Goal: Go to known website: Access a specific website the user already knows

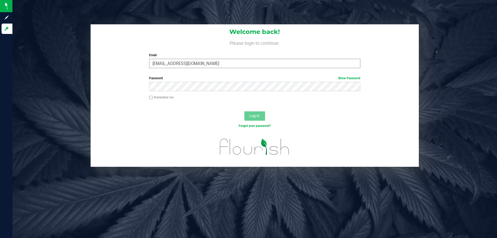
type input "[EMAIL_ADDRESS][DOMAIN_NAME]"
click at [244, 111] on button "Log In" at bounding box center [254, 115] width 21 height 9
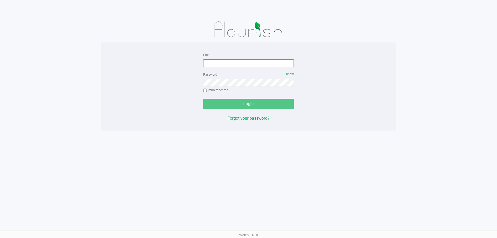
click at [242, 64] on input "Email" at bounding box center [248, 63] width 91 height 8
type input "[EMAIL_ADDRESS][DOMAIN_NAME]"
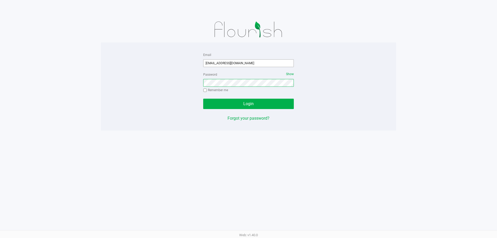
click at [203, 99] on button "Login" at bounding box center [248, 104] width 91 height 10
